Goal: Task Accomplishment & Management: Complete application form

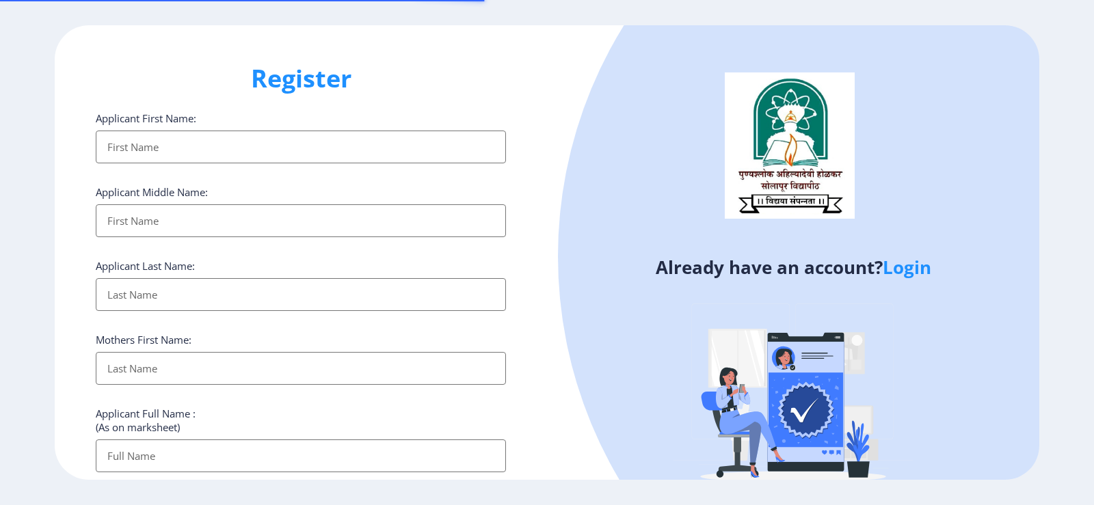
select select
click at [905, 267] on link "Login" at bounding box center [907, 267] width 49 height 25
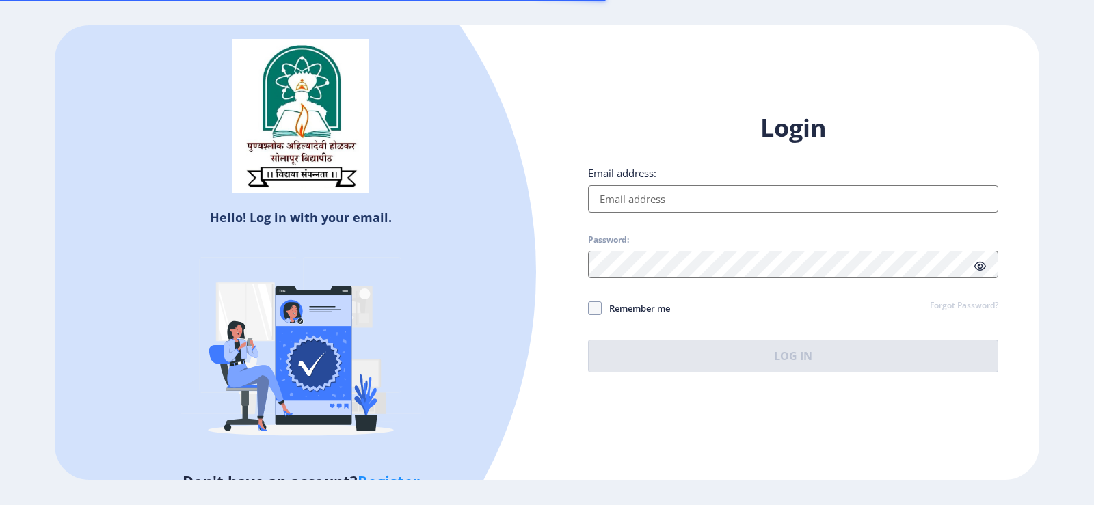
click at [639, 205] on input "Email address:" at bounding box center [793, 198] width 410 height 27
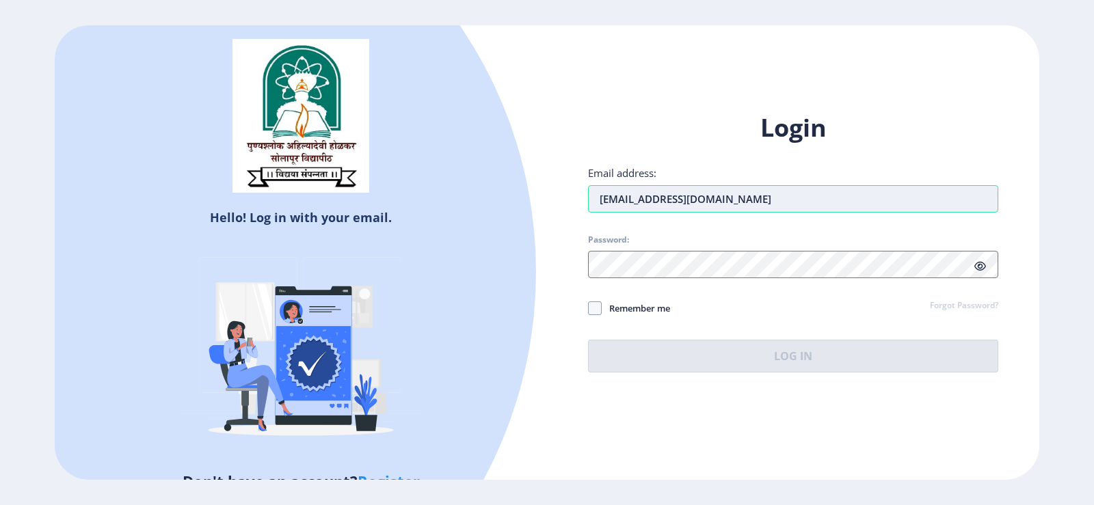
type input "[EMAIL_ADDRESS][DOMAIN_NAME]"
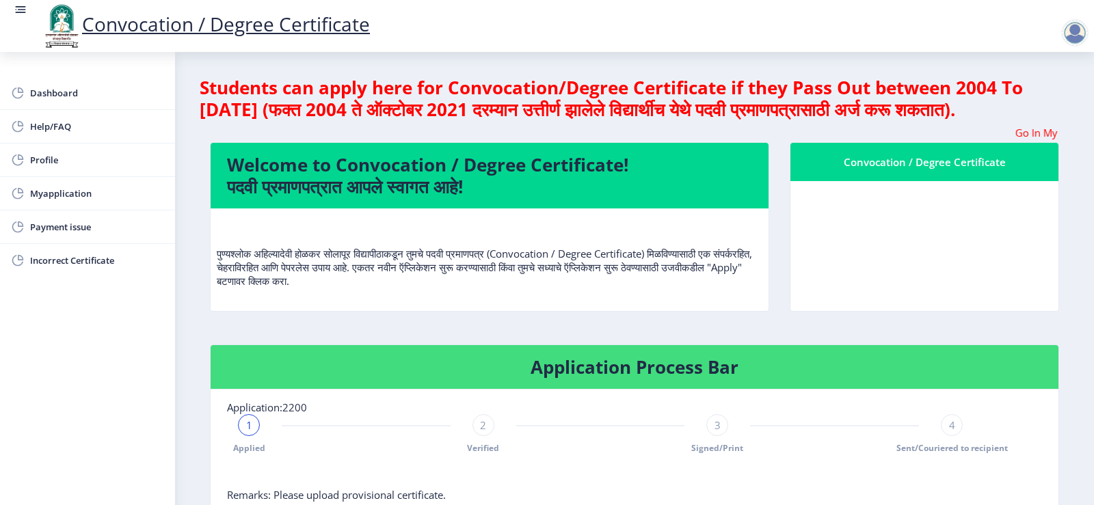
click at [1080, 138] on nb-layout-column "Students can apply here for Convocation/Degree Certificate if they Pass Out bet…" at bounding box center [634, 428] width 919 height 753
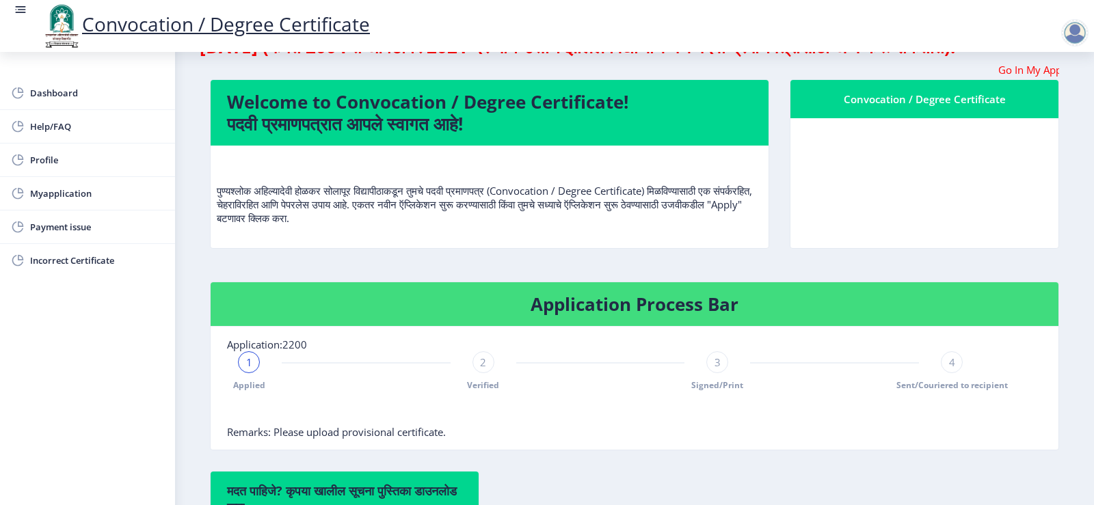
scroll to position [62, 0]
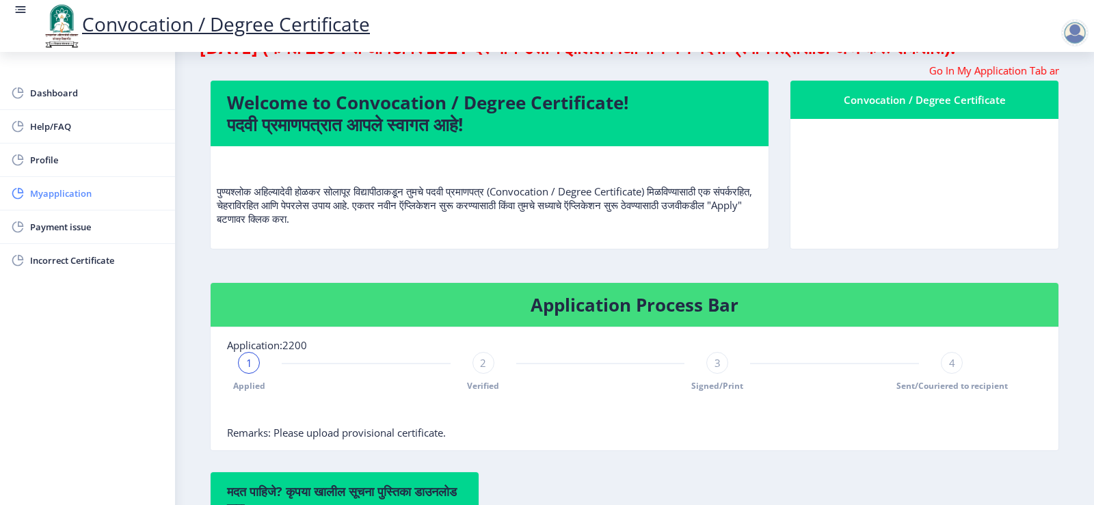
click at [53, 189] on span "Myapplication" at bounding box center [97, 193] width 134 height 16
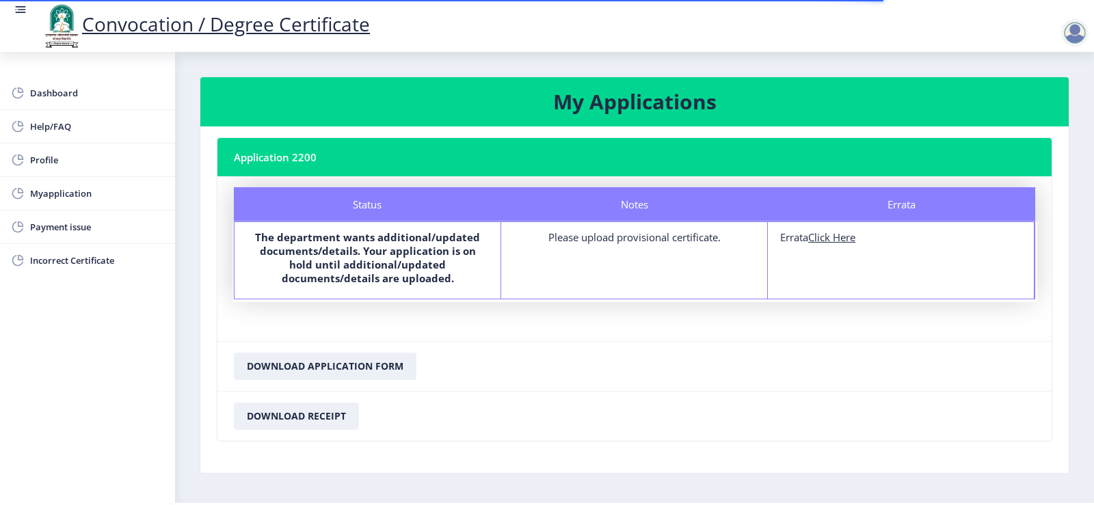
click at [637, 243] on div "Please upload provisional certificate." at bounding box center [634, 237] width 241 height 14
click at [831, 241] on u "Click Here" at bounding box center [831, 237] width 47 height 14
select select
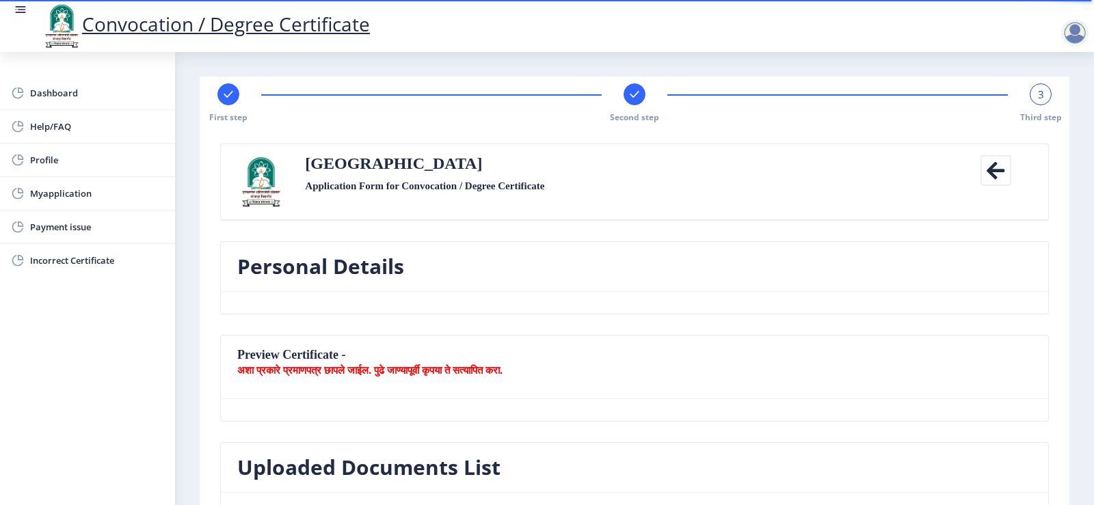
drag, startPoint x: 988, startPoint y: 174, endPoint x: 909, endPoint y: 223, distance: 92.4
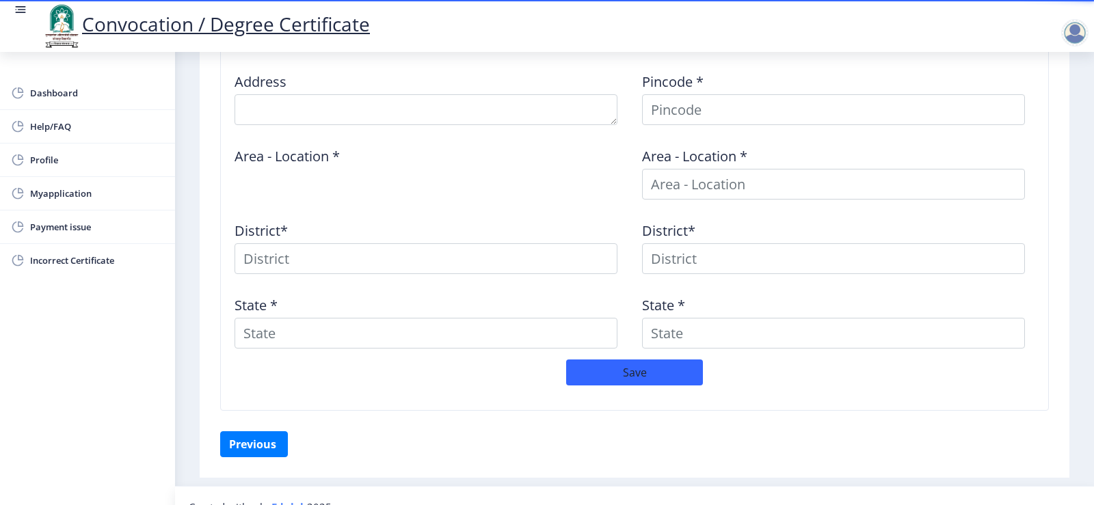
scroll to position [601, 0]
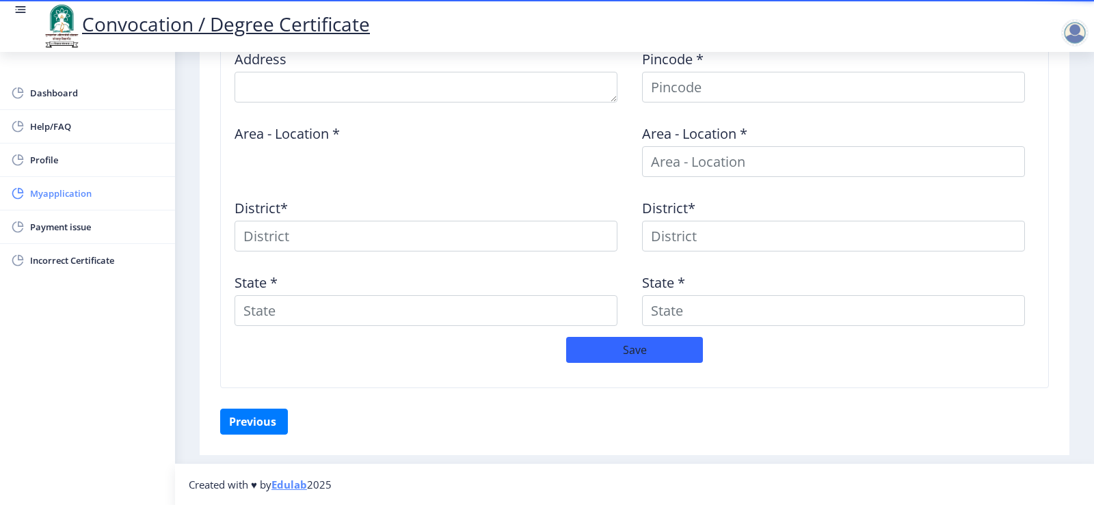
click at [62, 192] on span "Myapplication" at bounding box center [97, 193] width 134 height 16
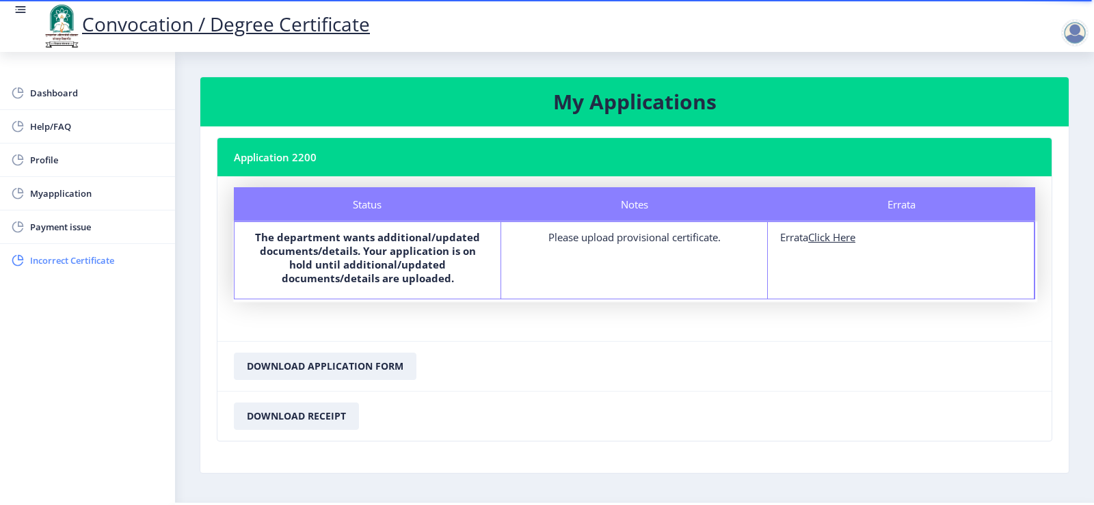
click at [53, 261] on span "Incorrect Certificate" at bounding box center [97, 260] width 134 height 16
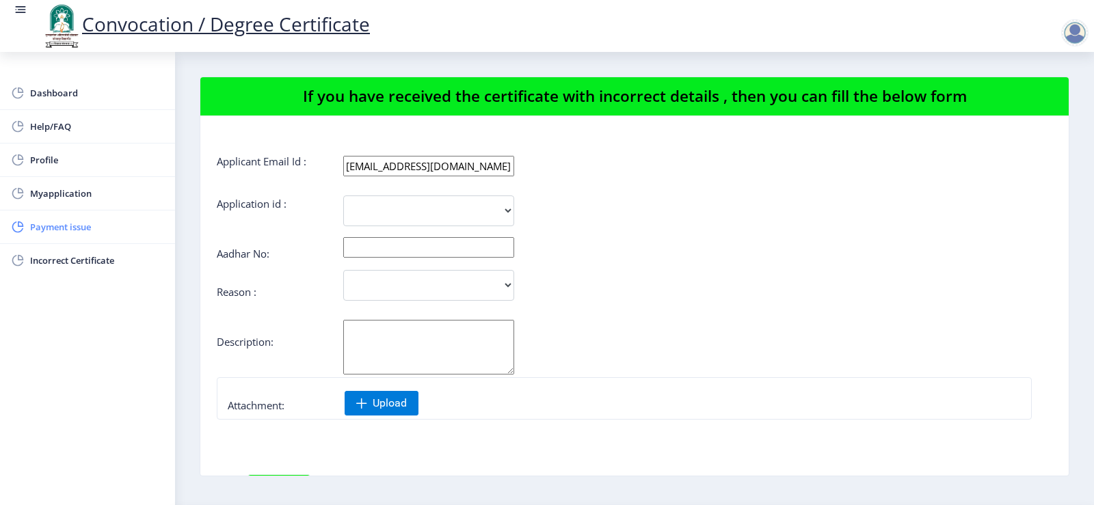
click at [64, 224] on span "Payment issue" at bounding box center [97, 227] width 134 height 16
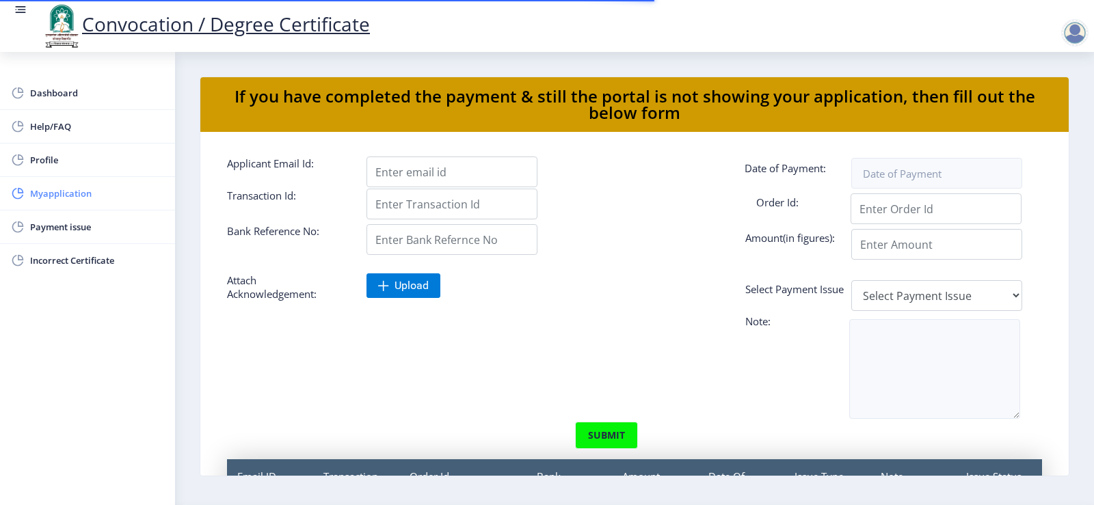
click at [70, 199] on span "Myapplication" at bounding box center [97, 193] width 134 height 16
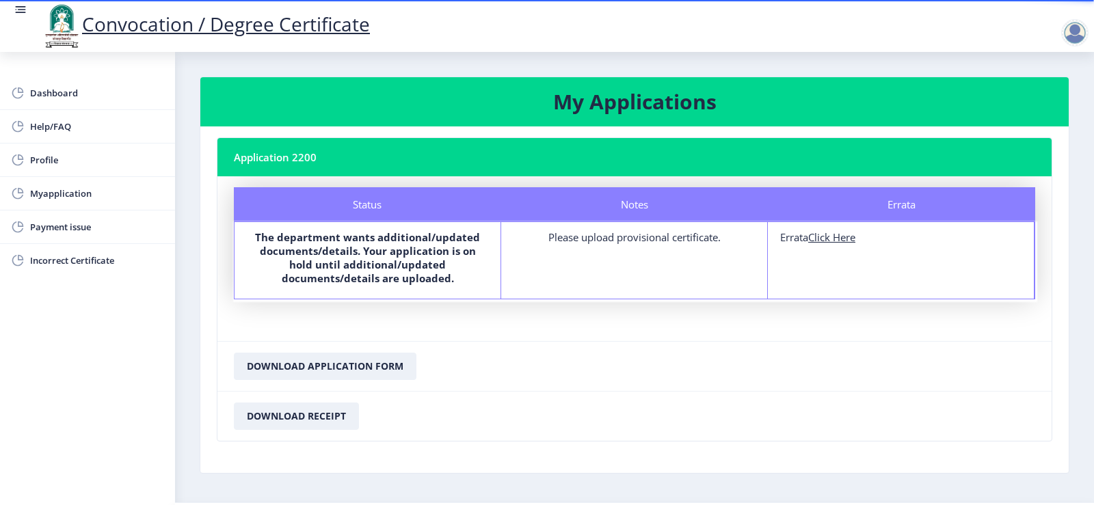
drag, startPoint x: 538, startPoint y: 239, endPoint x: 743, endPoint y: 248, distance: 204.7
click at [743, 248] on div "Notes Please upload provisional certificate." at bounding box center [634, 260] width 267 height 77
click at [693, 256] on div "Notes Please upload provisional certificate." at bounding box center [634, 260] width 267 height 77
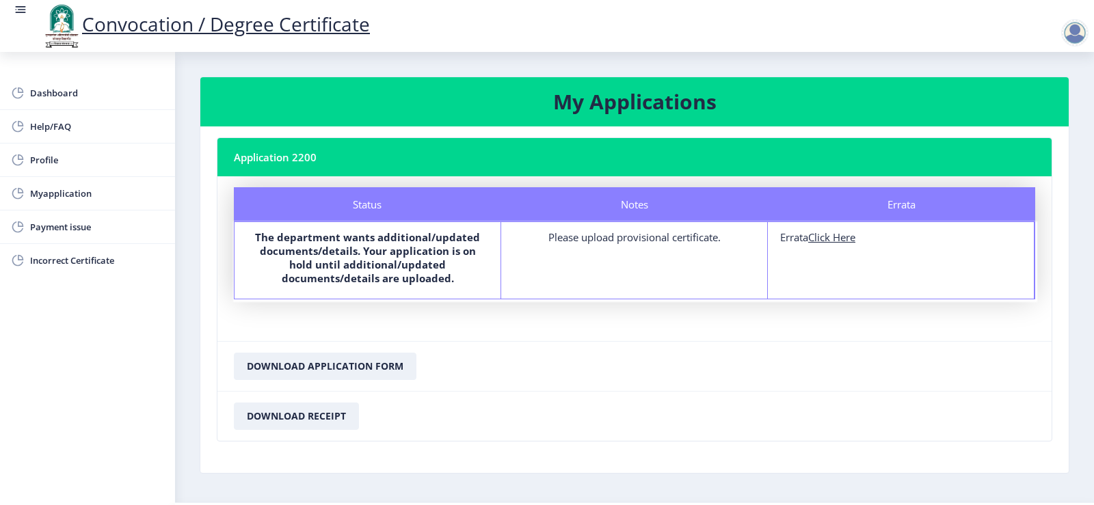
click at [1077, 31] on div at bounding box center [1074, 32] width 27 height 27
click at [908, 64] on nb-layout-column "My Applications Application 2200 Status Notes Errata Status The department want…" at bounding box center [634, 277] width 919 height 451
click at [1085, 32] on div at bounding box center [1074, 32] width 27 height 27
click at [1028, 107] on span "Log out" at bounding box center [1040, 106] width 88 height 16
